Goal: Navigation & Orientation: Find specific page/section

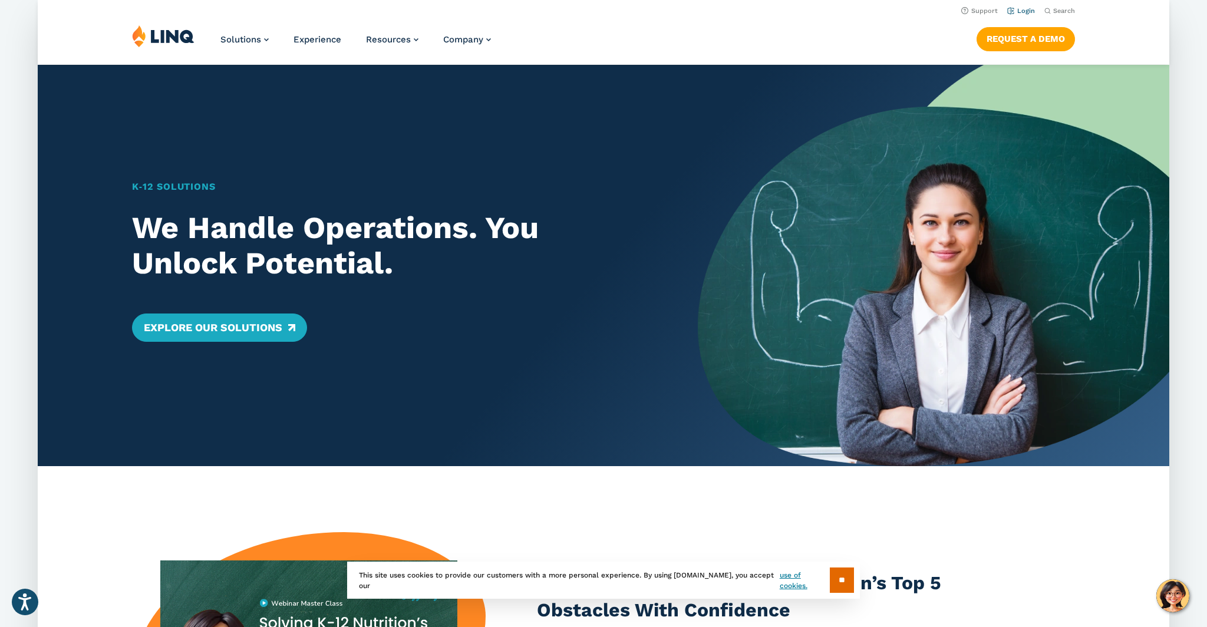
click at [1016, 14] on link "Login" at bounding box center [1022, 11] width 28 height 8
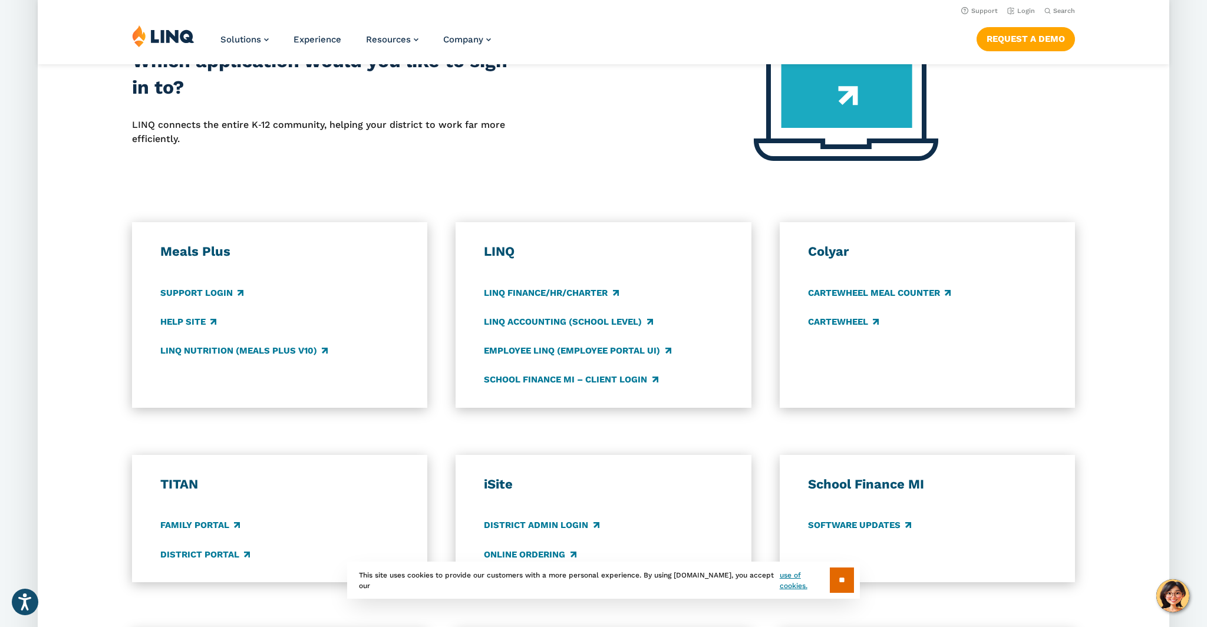
scroll to position [488, 0]
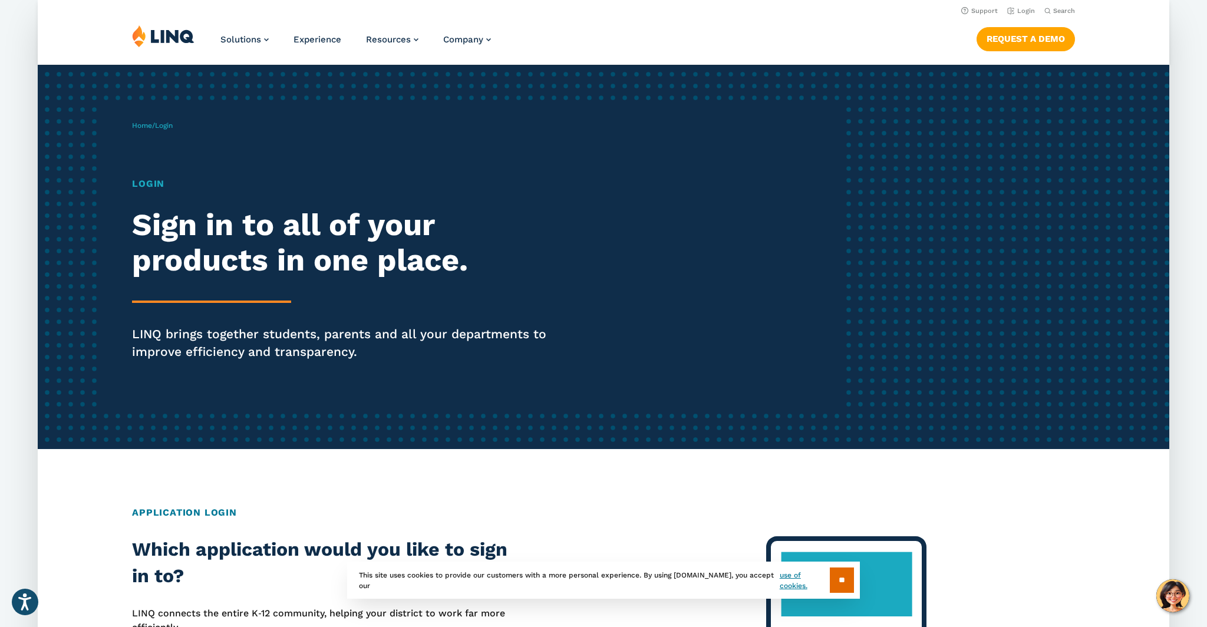
click at [145, 187] on h1 "Login" at bounding box center [350, 184] width 436 height 14
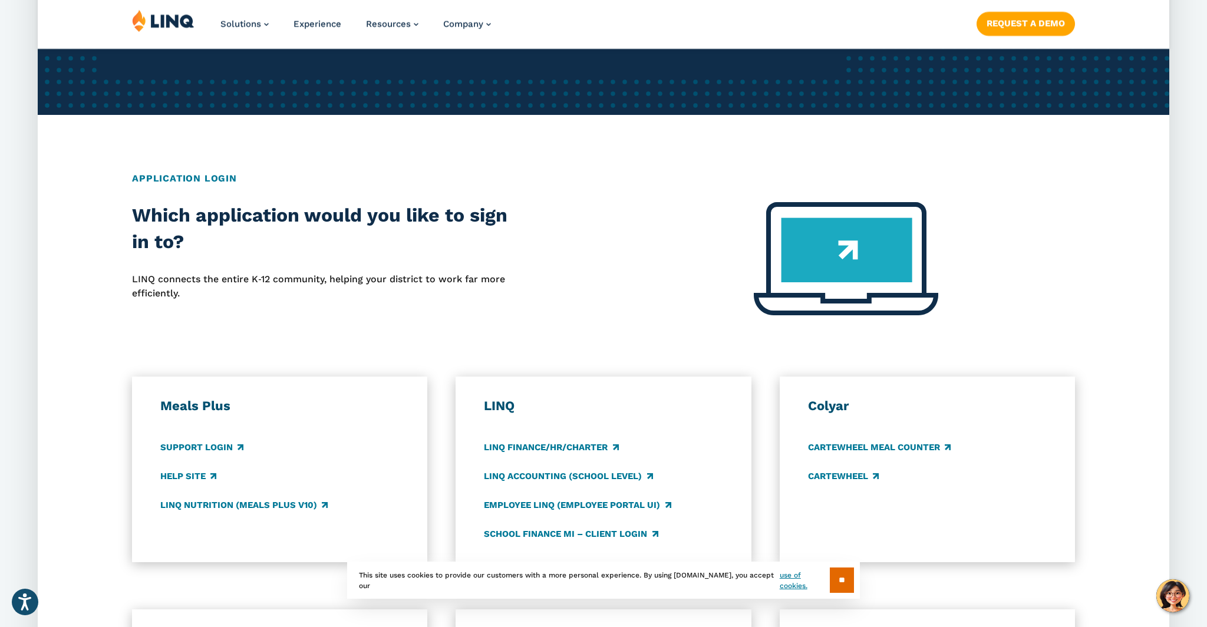
scroll to position [337, 0]
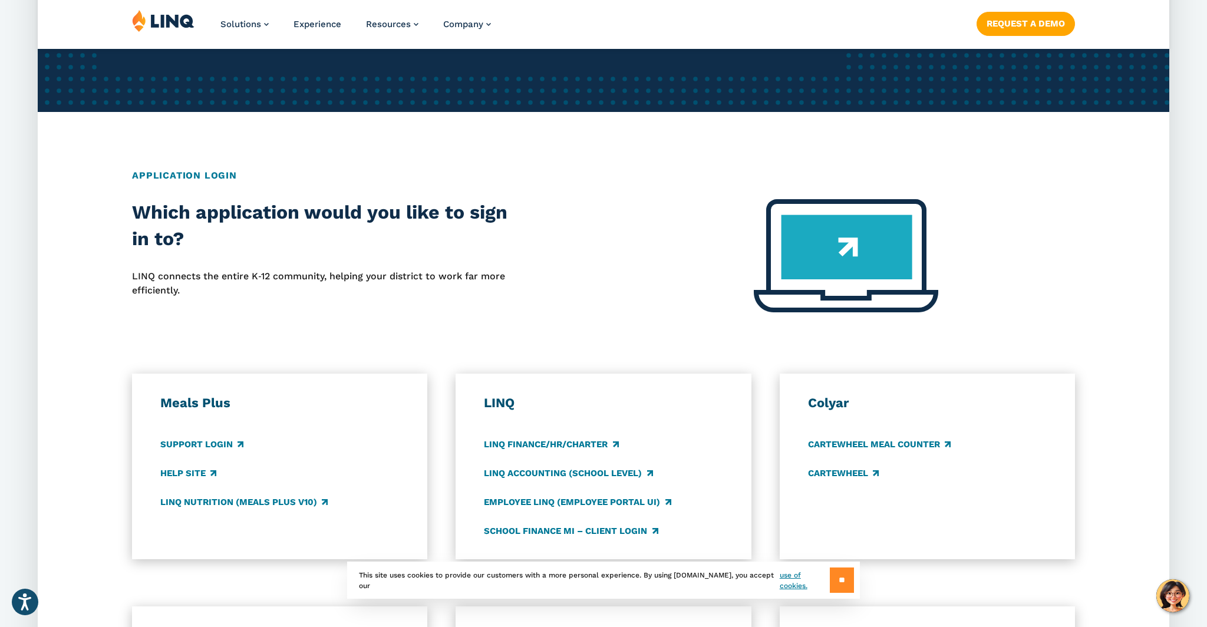
click at [842, 580] on input "**" at bounding box center [842, 580] width 24 height 25
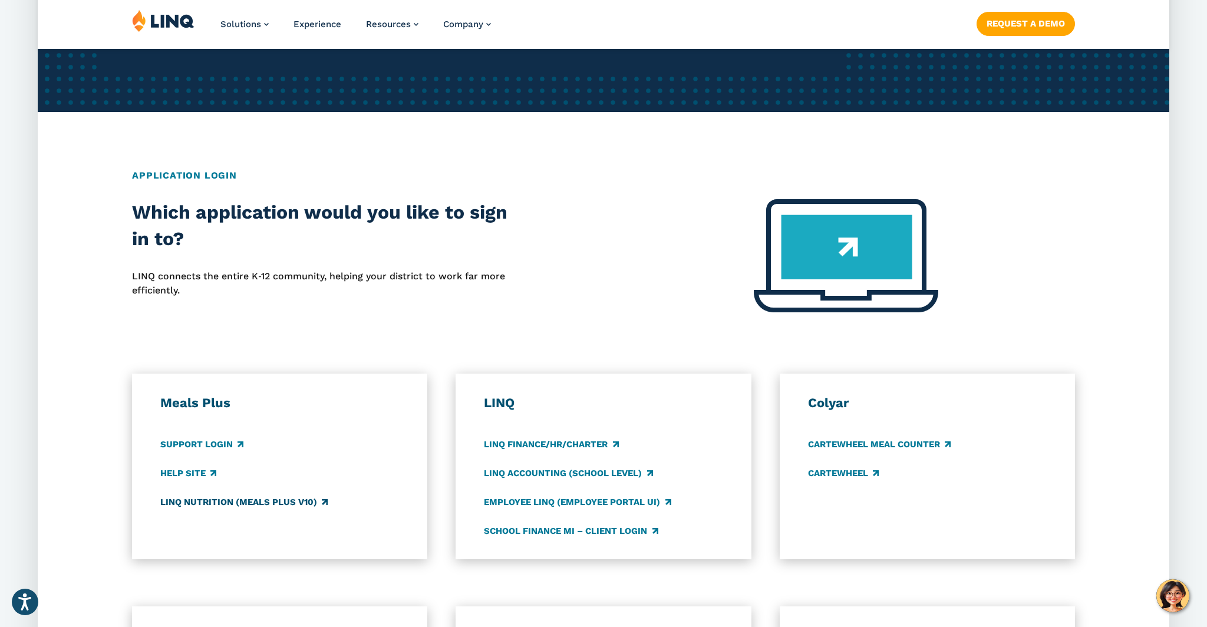
click at [205, 502] on link "LINQ Nutrition (Meals Plus v10)" at bounding box center [243, 502] width 167 height 13
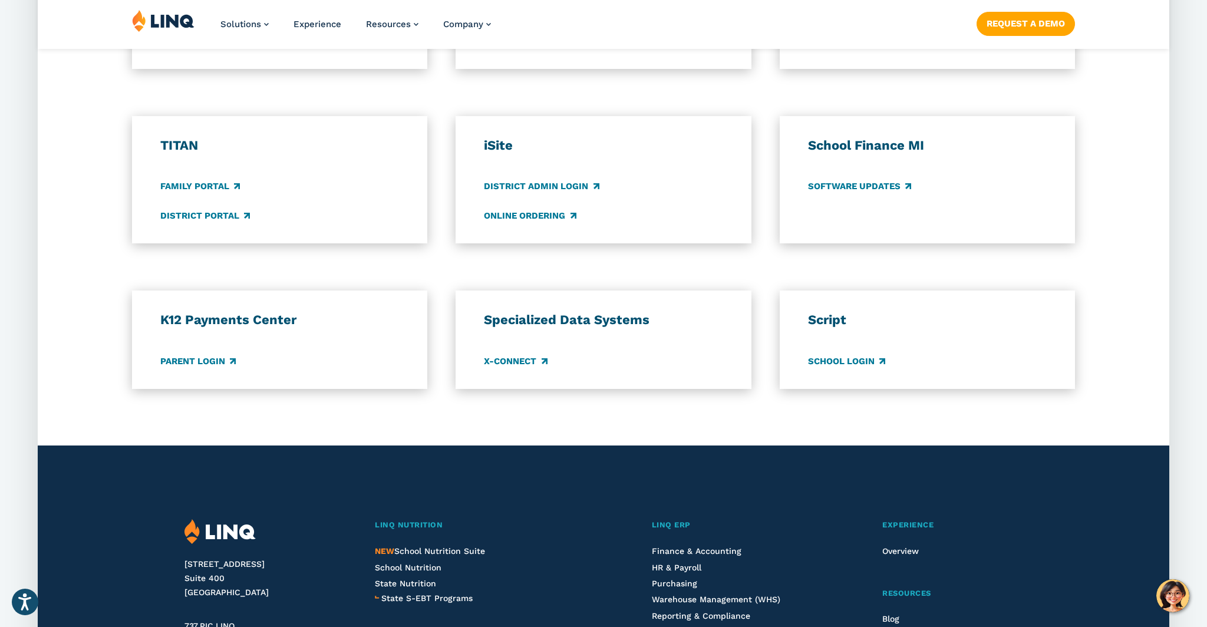
scroll to position [831, 0]
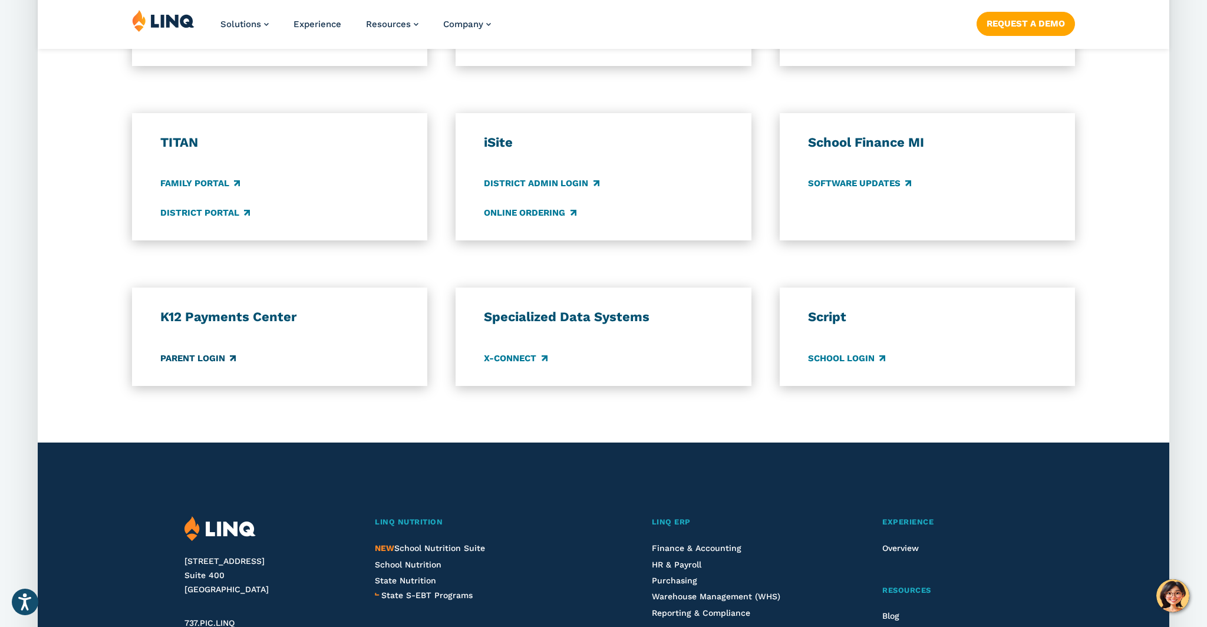
click at [212, 361] on link "Parent Login" at bounding box center [197, 358] width 75 height 13
